Goal: Transaction & Acquisition: Purchase product/service

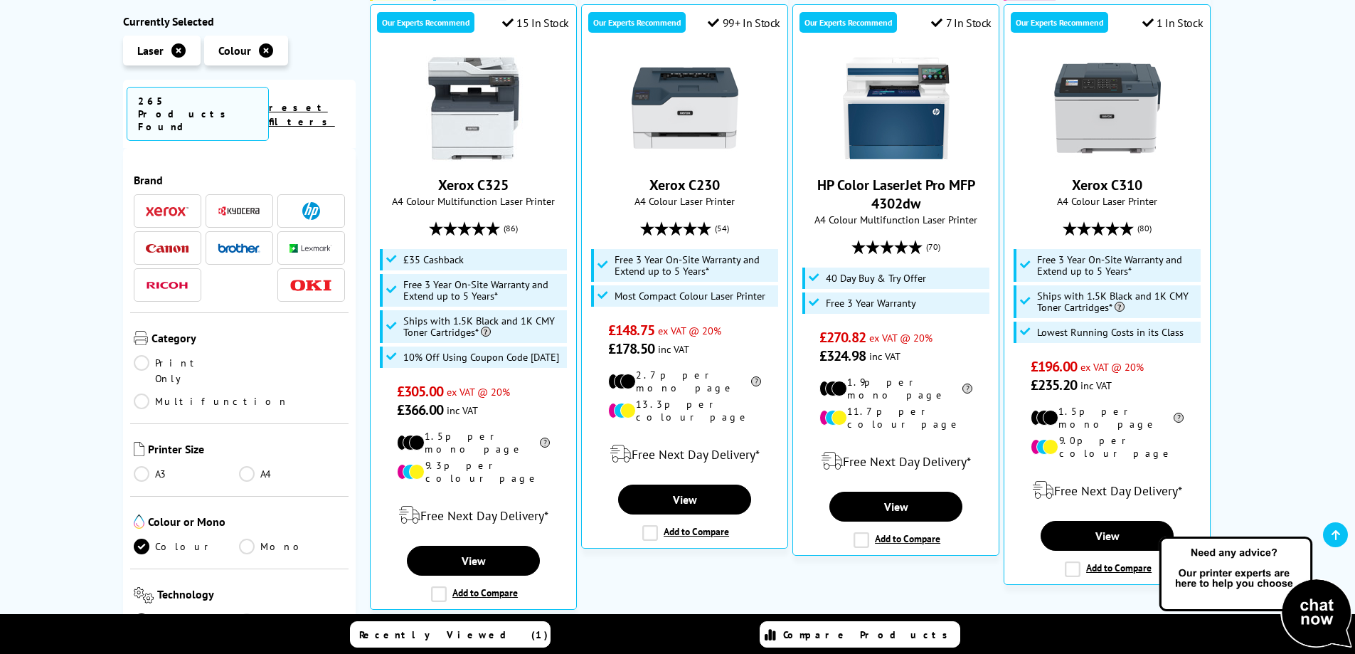
scroll to position [633, 0]
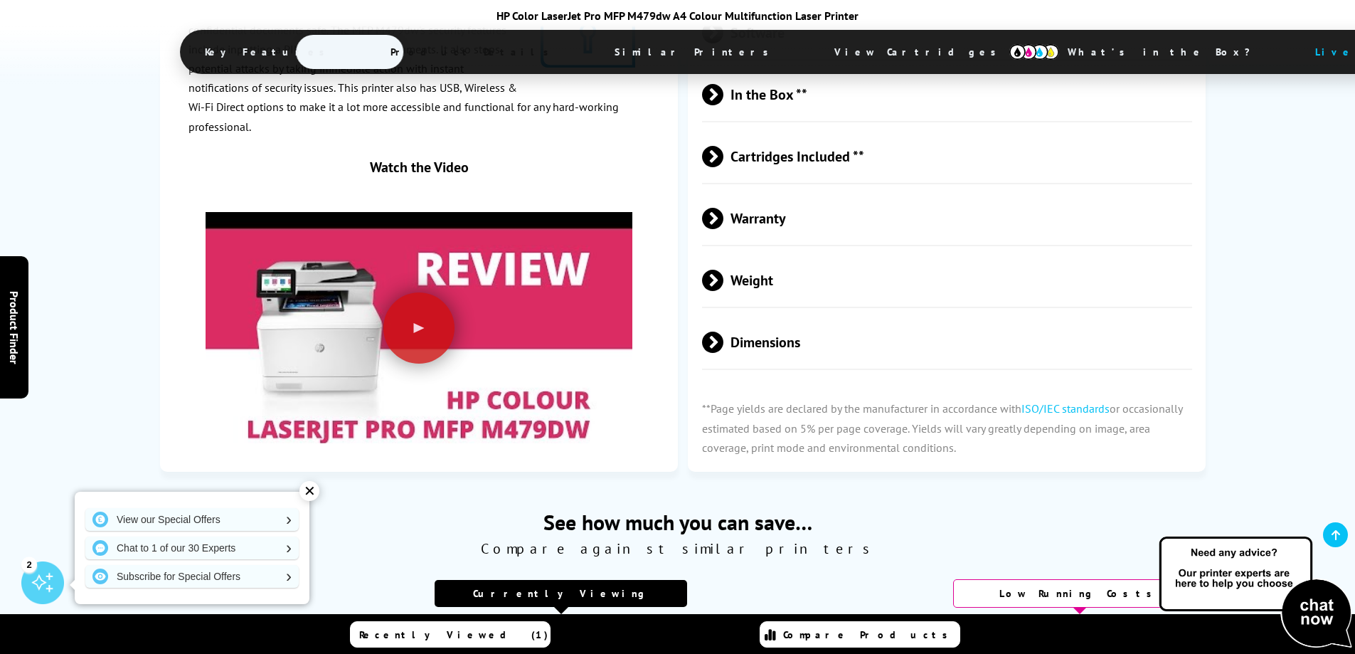
scroll to position [3700, 0]
click at [424, 309] on div at bounding box center [418, 326] width 71 height 71
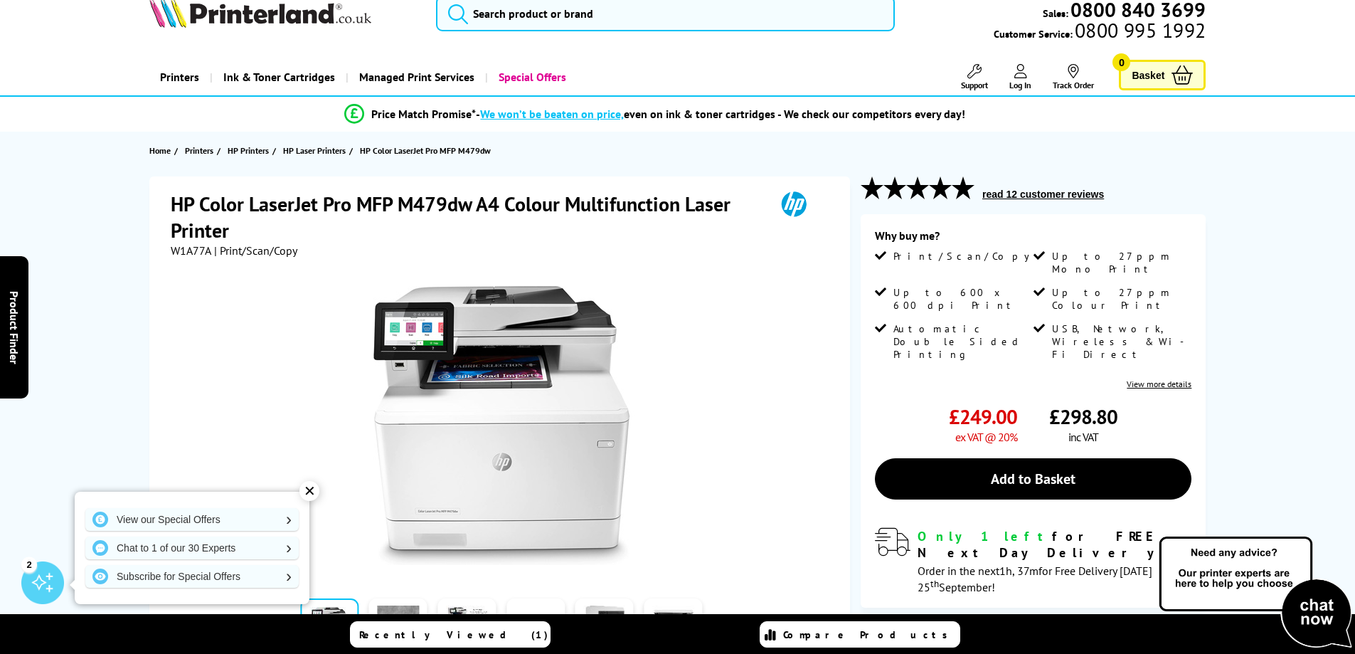
scroll to position [0, 0]
